Goal: Transaction & Acquisition: Purchase product/service

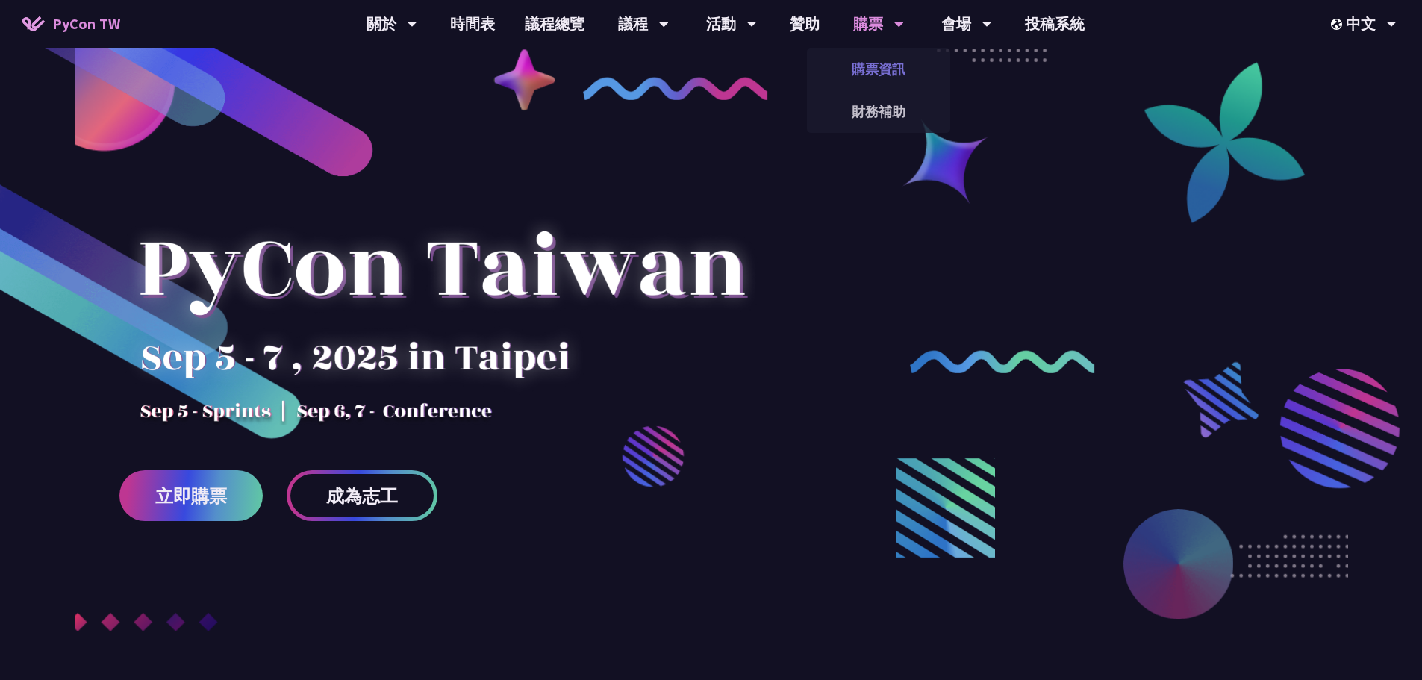
click at [899, 63] on link "購票資訊" at bounding box center [878, 68] width 143 height 35
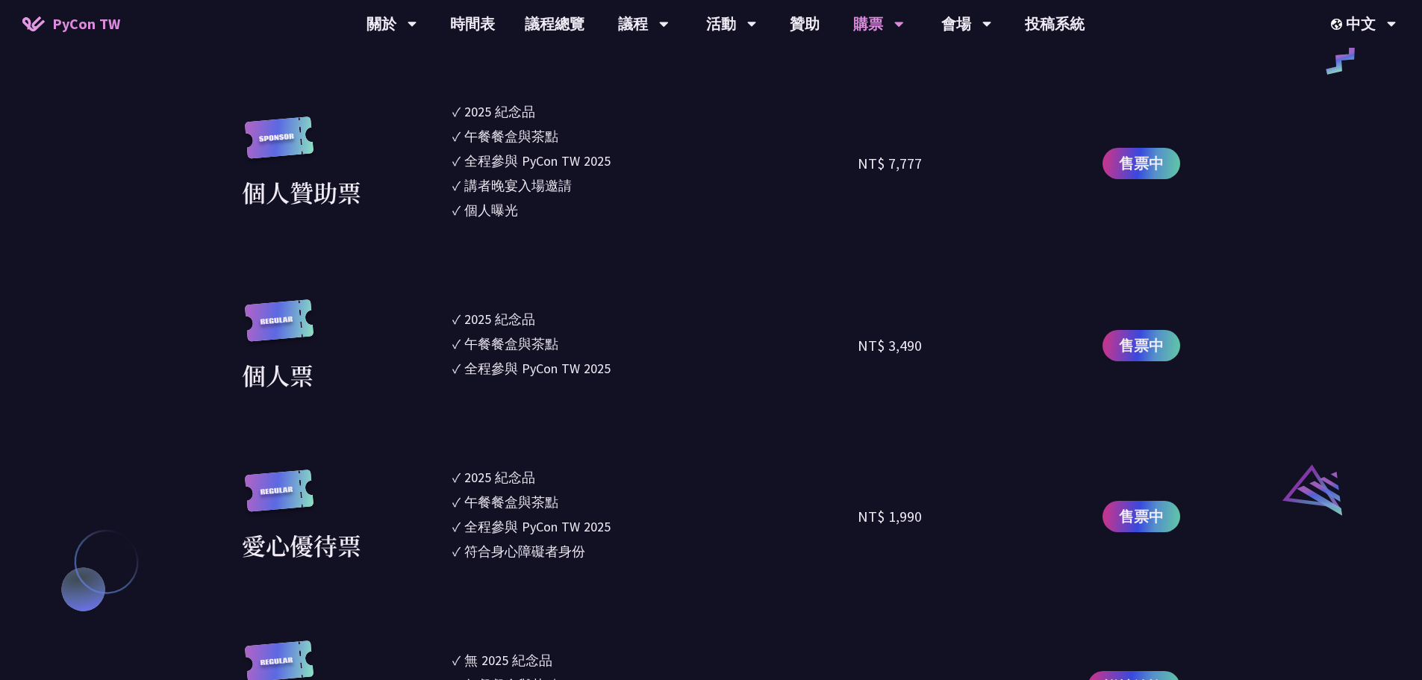
scroll to position [1269, 0]
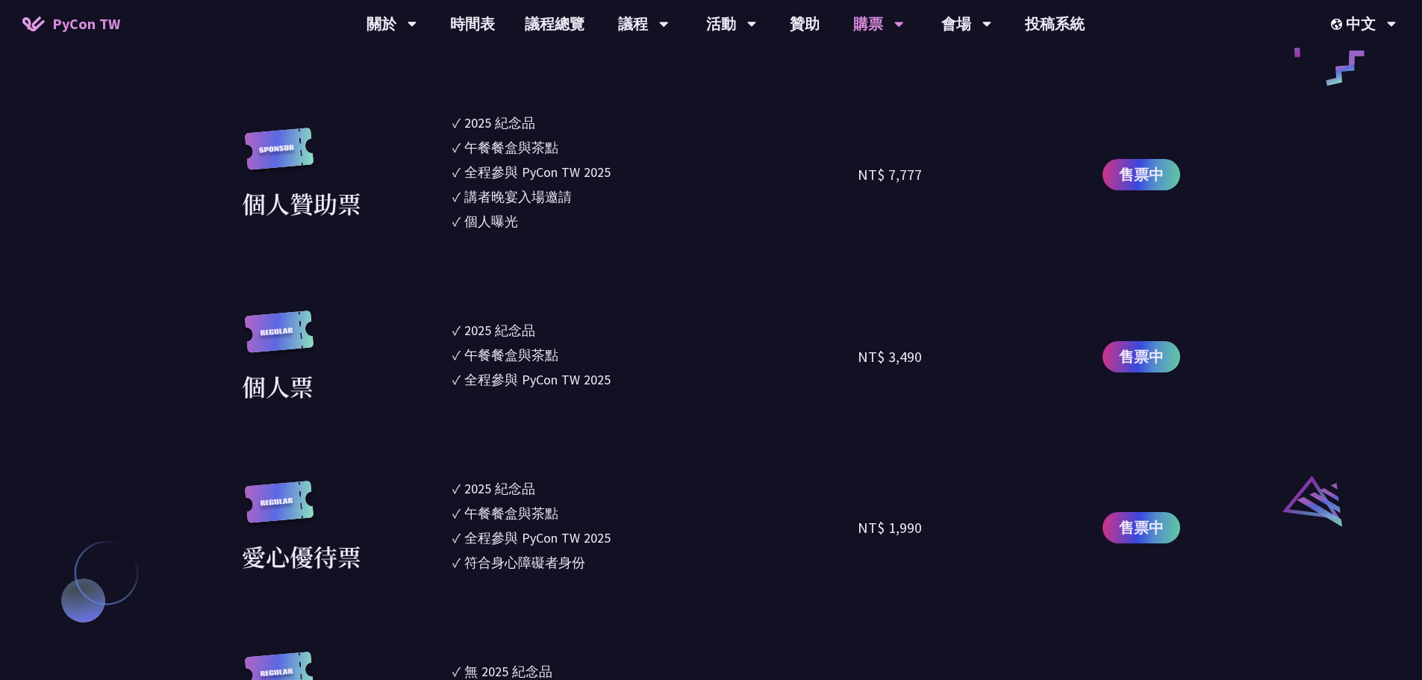
drag, startPoint x: 461, startPoint y: 328, endPoint x: 622, endPoint y: 387, distance: 171.4
click at [622, 387] on ul "✓ 2025 [PERSON_NAME]✓ 午餐餐盒與茶點 ✓ 全程參與 PyCon TW 2025" at bounding box center [655, 356] width 406 height 93
click at [1170, 358] on link "售票中" at bounding box center [1141, 356] width 78 height 31
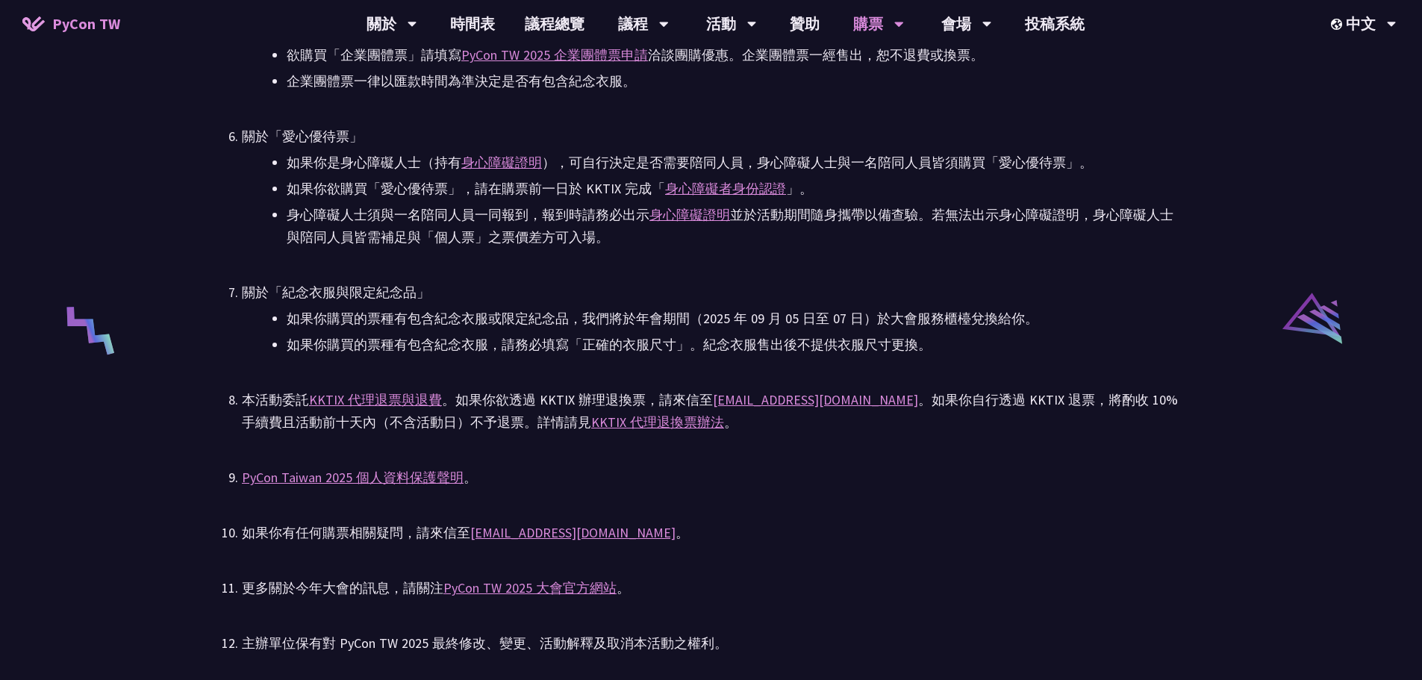
scroll to position [2788, 0]
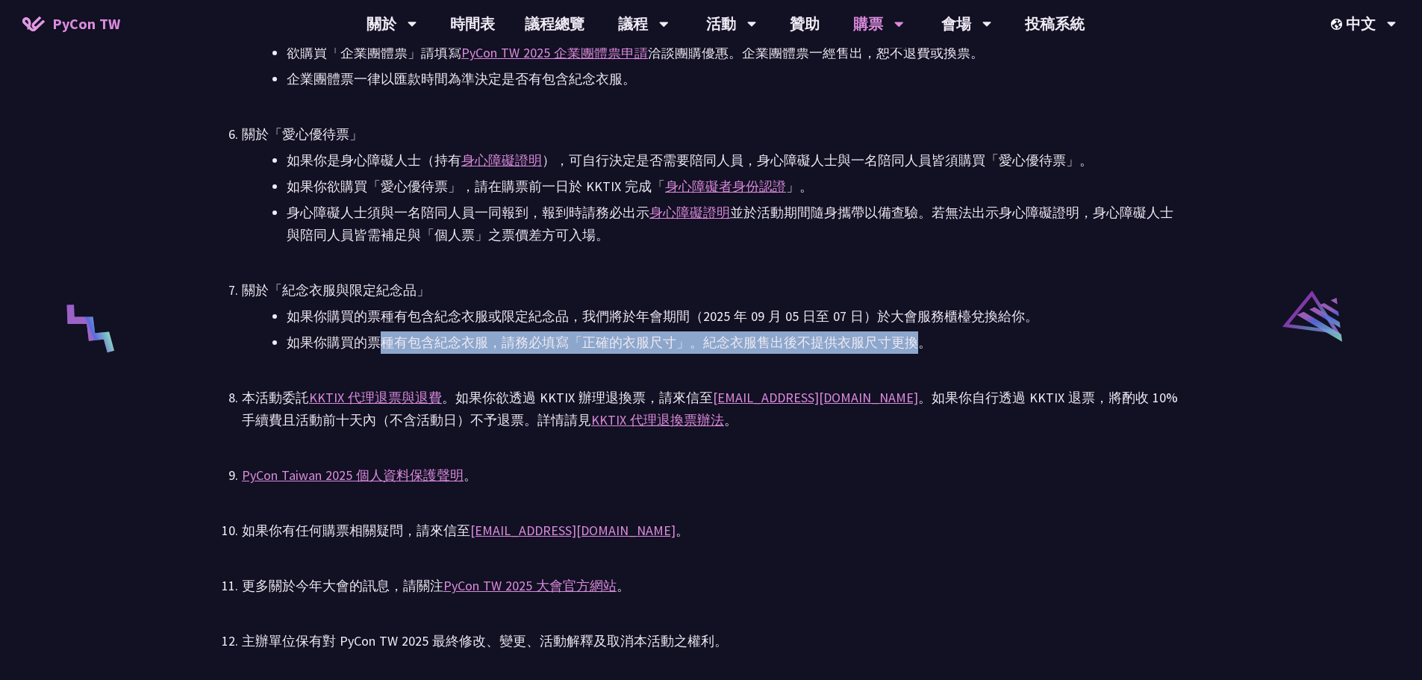
drag, startPoint x: 384, startPoint y: 338, endPoint x: 909, endPoint y: 348, distance: 525.5
click at [909, 348] on li "如果你購買的票種有包含紀念衣服，請務必填寫「正確的衣服尺寸」。紀念衣服售出後不提供衣服尺寸更換。" at bounding box center [733, 342] width 893 height 22
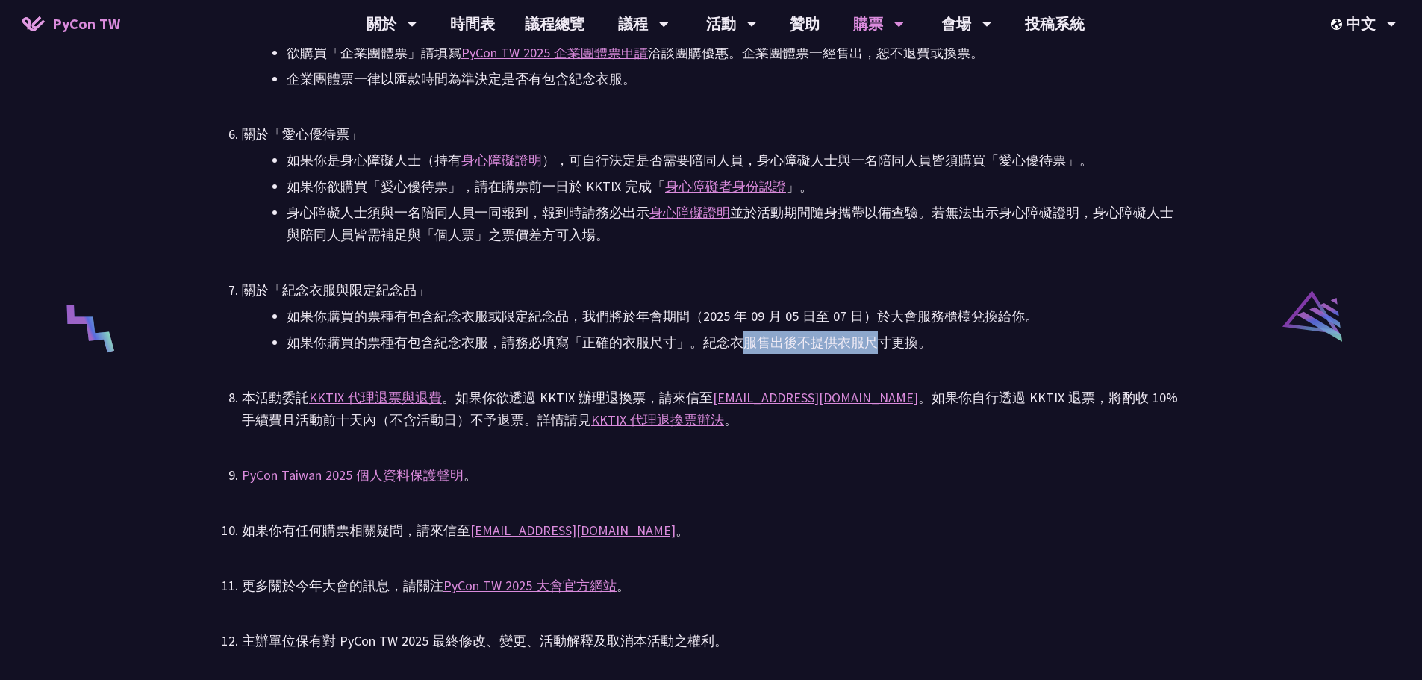
drag, startPoint x: 743, startPoint y: 340, endPoint x: 867, endPoint y: 338, distance: 123.2
click at [867, 338] on li "如果你購買的票種有包含紀念衣服，請務必填寫「正確的衣服尺寸」。紀念衣服售出後不提供衣服尺寸更換。" at bounding box center [733, 342] width 893 height 22
